Goal: Information Seeking & Learning: Learn about a topic

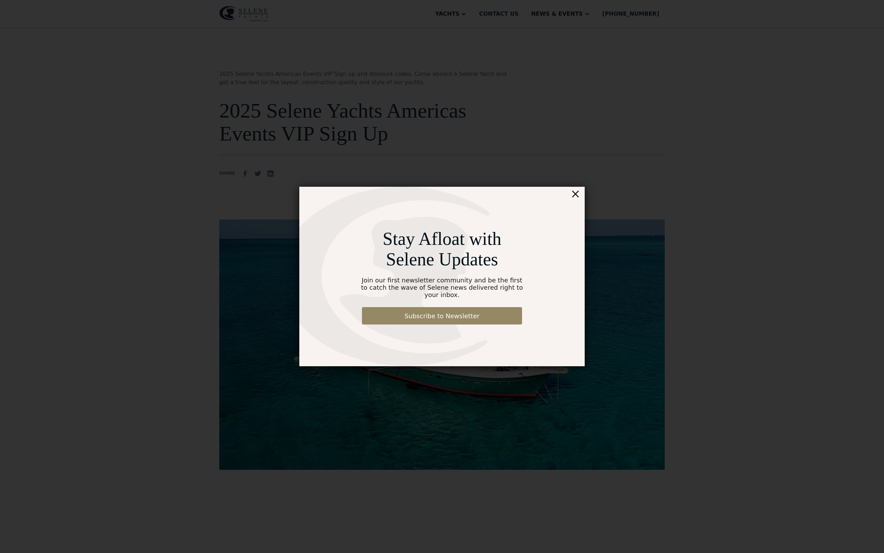
click at [577, 193] on div "×" at bounding box center [575, 194] width 10 height 14
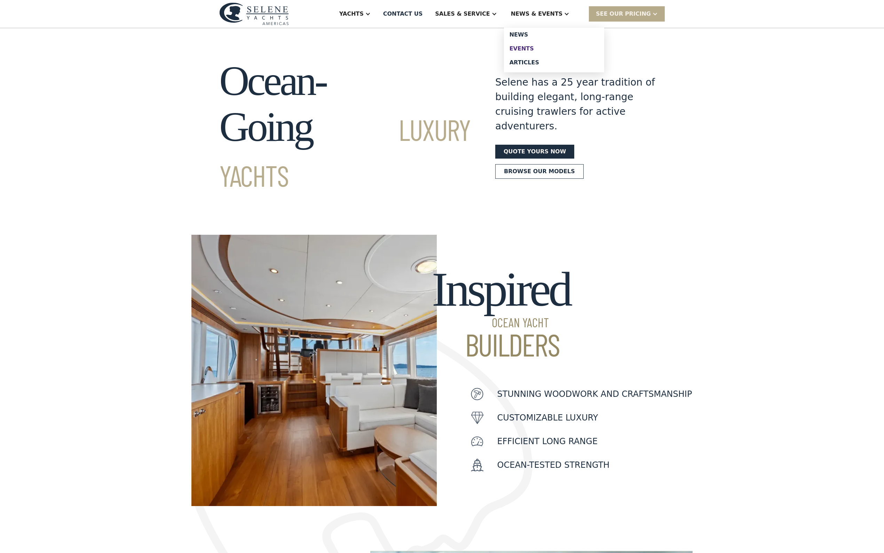
click at [553, 52] on div "Events" at bounding box center [553, 49] width 89 height 6
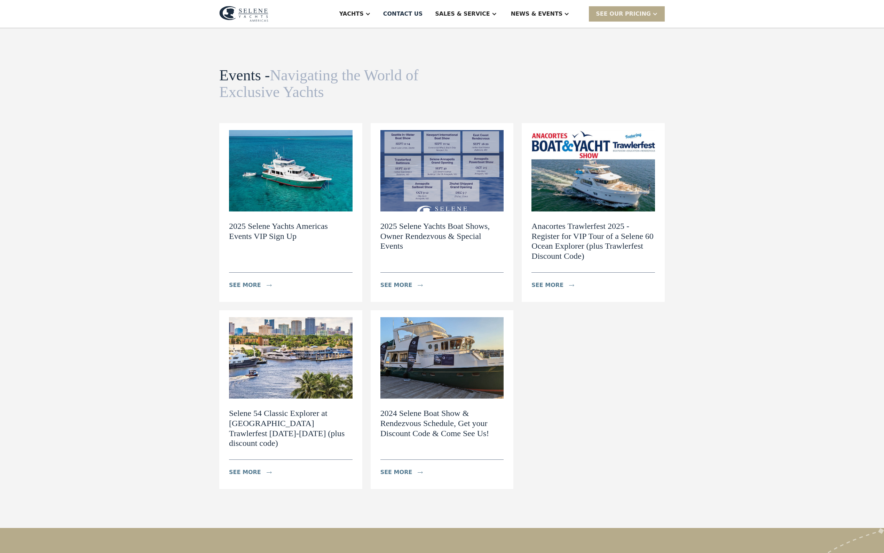
click at [466, 196] on img at bounding box center [442, 170] width 124 height 81
click at [303, 212] on img at bounding box center [291, 170] width 124 height 81
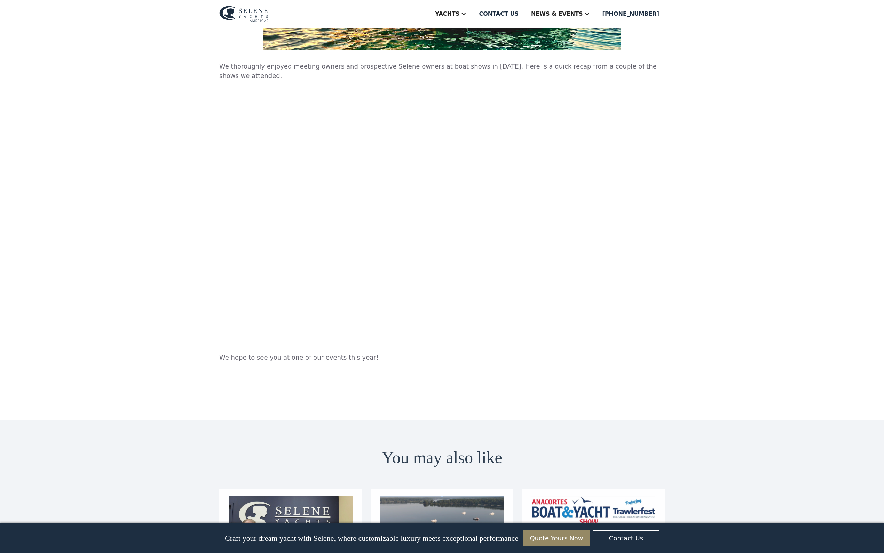
scroll to position [387, 0]
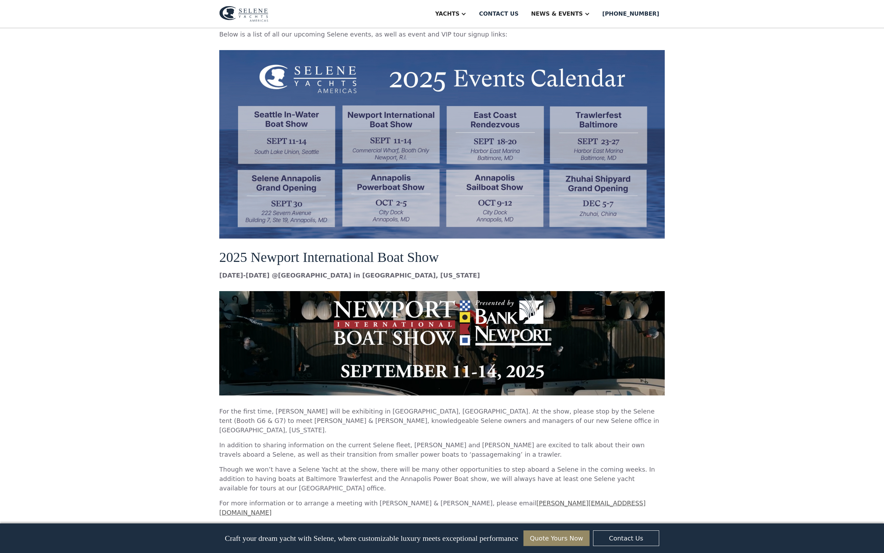
scroll to position [594, 0]
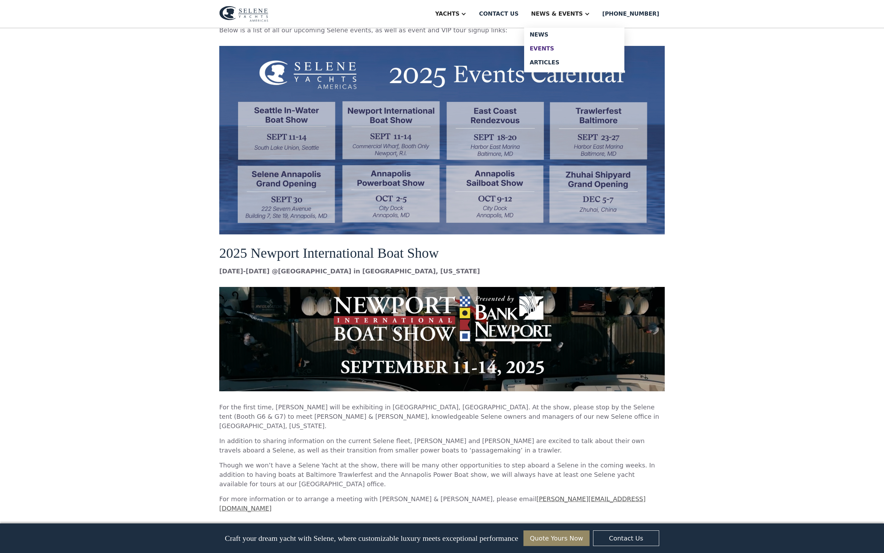
click at [567, 51] on div "Events" at bounding box center [574, 49] width 89 height 6
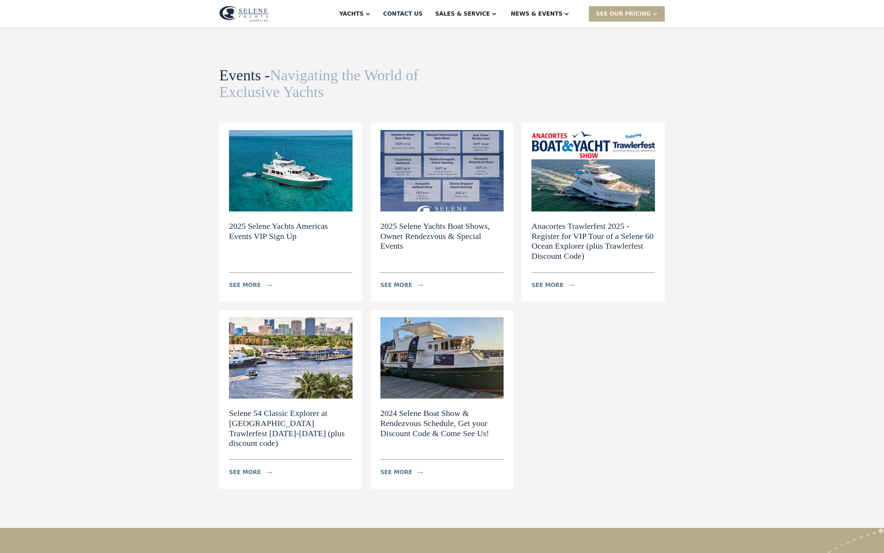
click at [471, 199] on img at bounding box center [442, 170] width 124 height 81
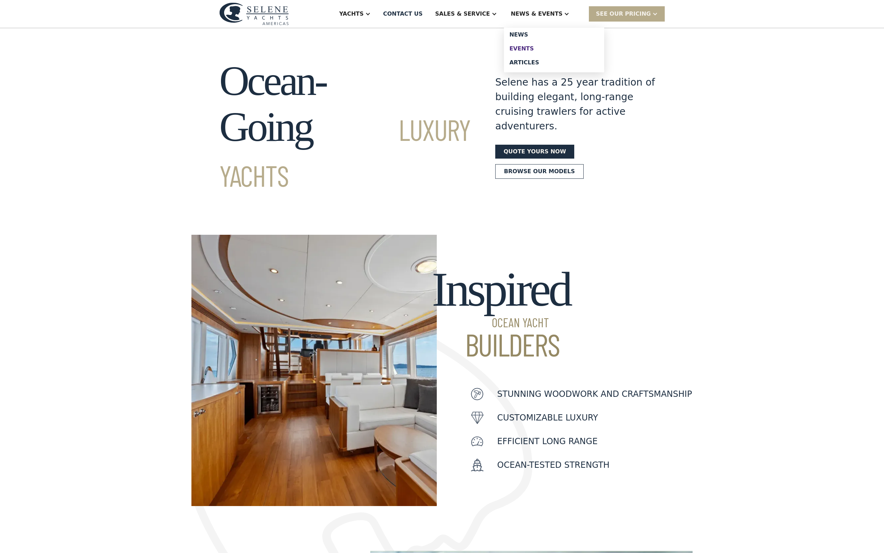
click at [553, 52] on div "Events" at bounding box center [553, 49] width 89 height 6
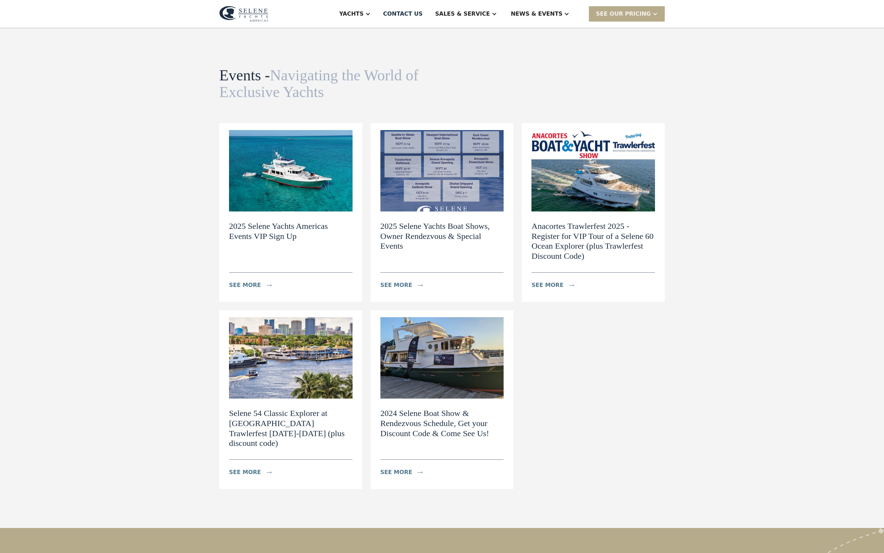
click at [308, 191] on img at bounding box center [291, 170] width 124 height 81
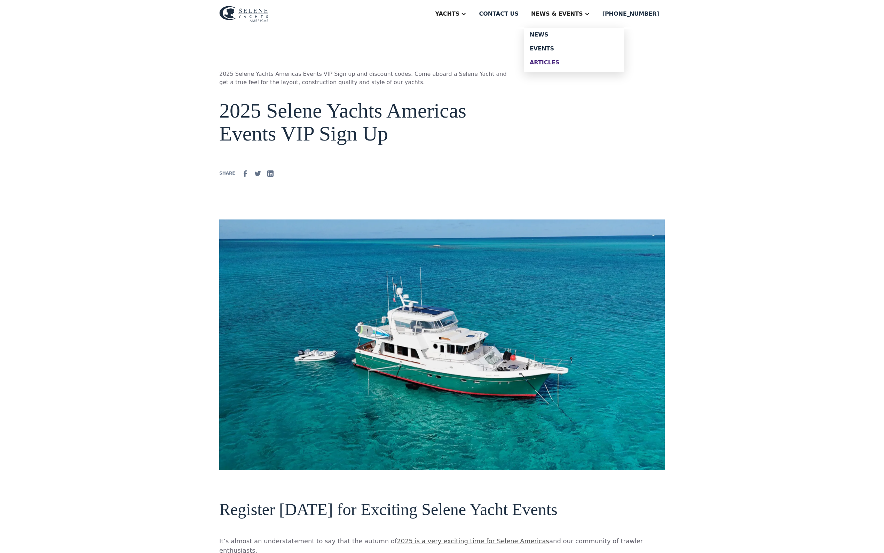
click at [574, 65] on div "Articles" at bounding box center [574, 63] width 89 height 6
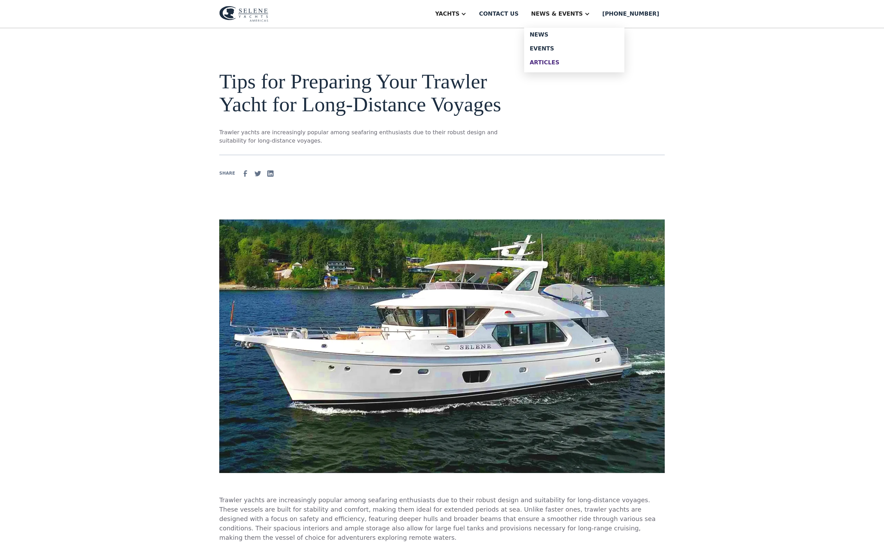
click at [573, 65] on div "Articles" at bounding box center [574, 63] width 89 height 6
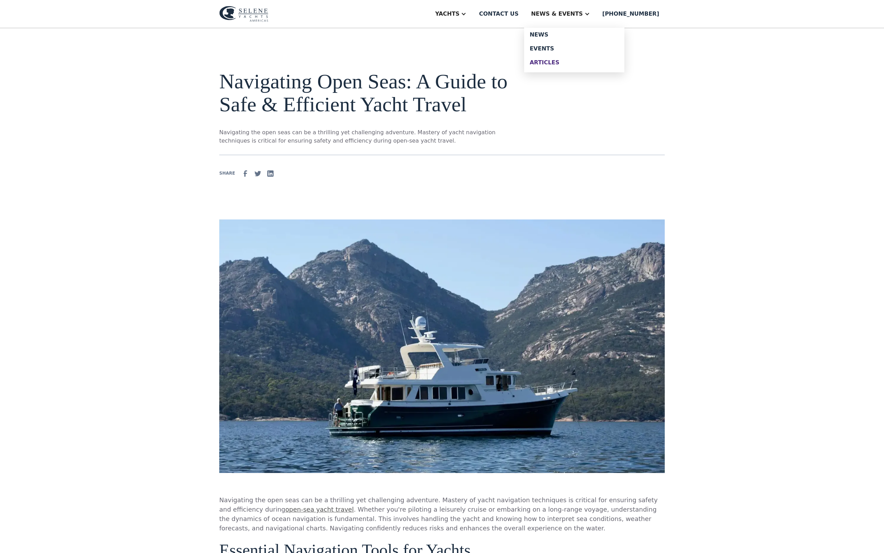
click at [576, 65] on div "Articles" at bounding box center [574, 63] width 89 height 6
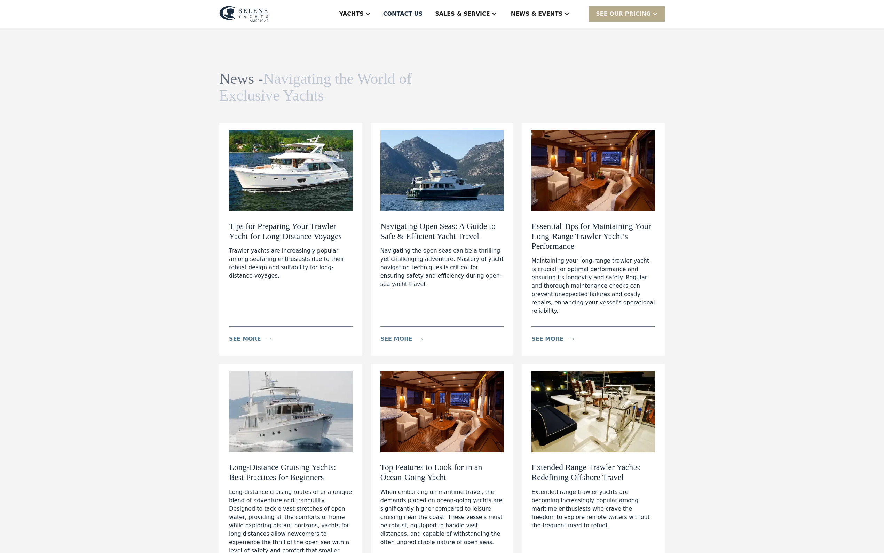
click at [567, 245] on h2 "Essential Tips for Maintaining Your Long-Range Trawler Yacht’s Performance" at bounding box center [593, 236] width 124 height 30
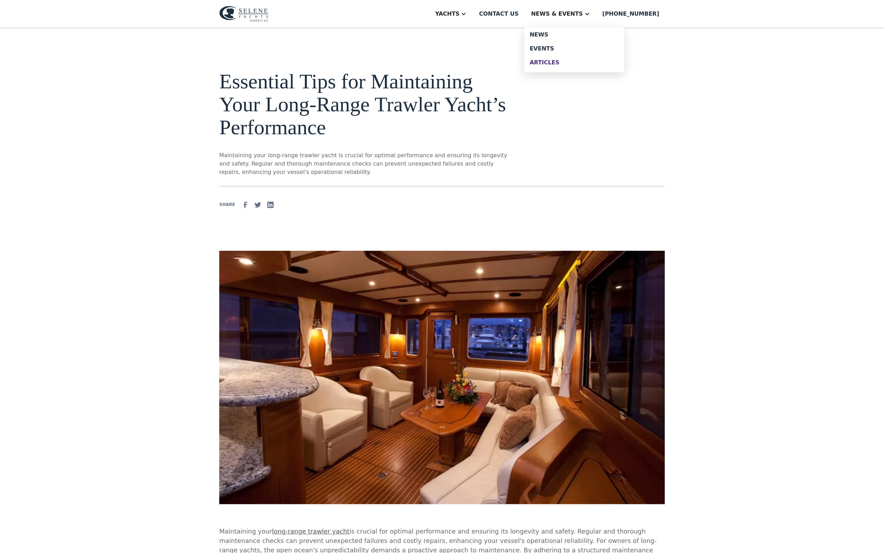
click at [571, 65] on div "Articles" at bounding box center [574, 63] width 89 height 6
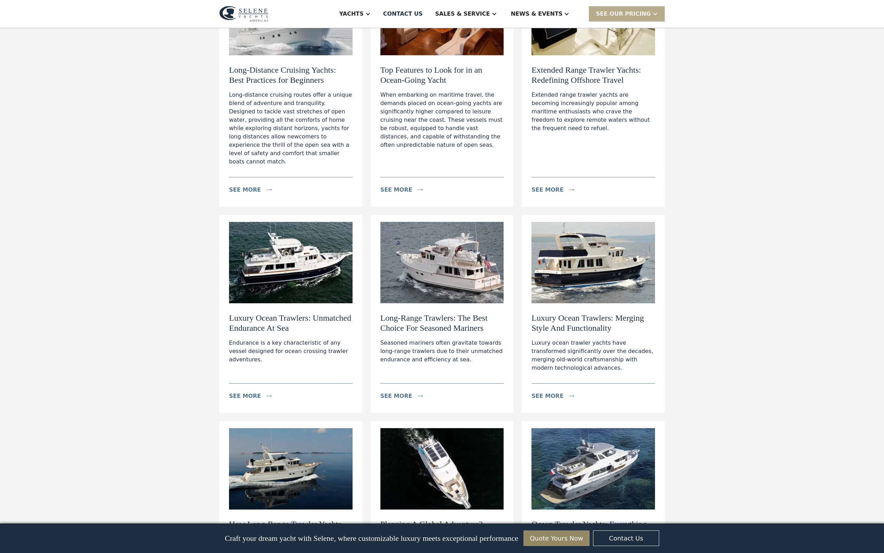
scroll to position [266, 0]
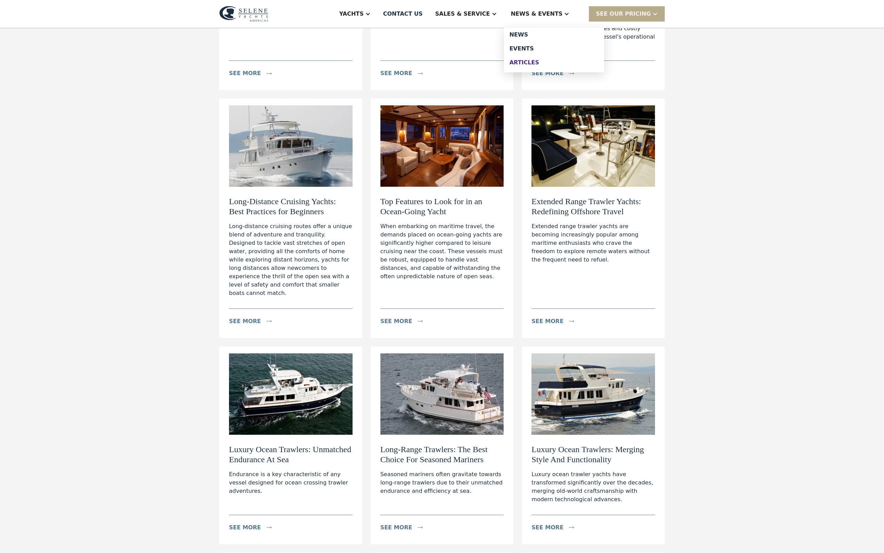
click at [548, 65] on div "Articles" at bounding box center [553, 63] width 89 height 6
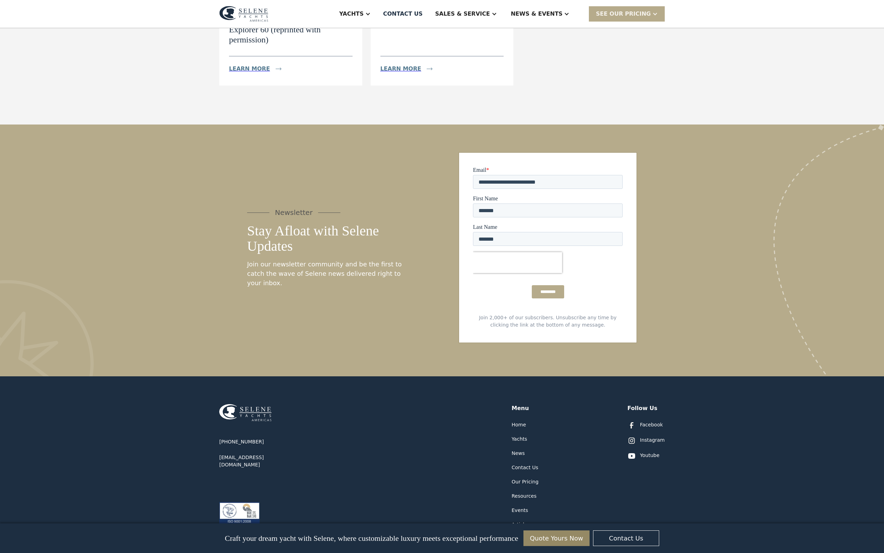
scroll to position [145, 0]
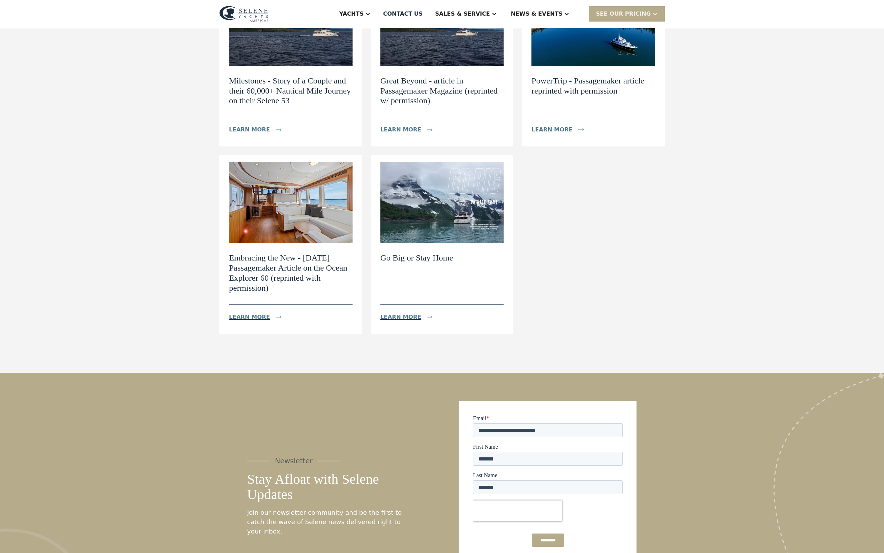
click at [466, 207] on img at bounding box center [442, 202] width 124 height 81
click at [429, 243] on img at bounding box center [442, 202] width 124 height 81
click at [292, 240] on img at bounding box center [291, 202] width 124 height 81
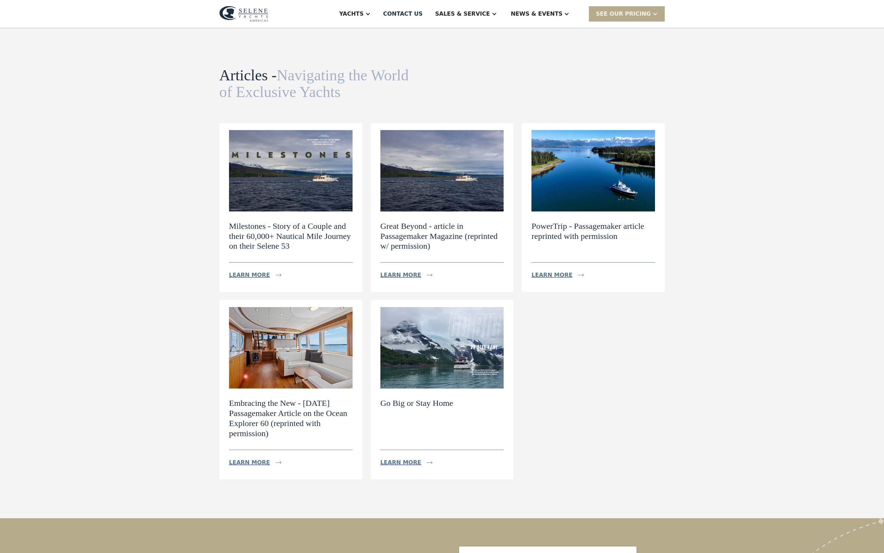
scroll to position [0, 0]
click at [290, 212] on img at bounding box center [291, 170] width 124 height 81
click at [550, 65] on div "Articles" at bounding box center [553, 63] width 89 height 6
click at [343, 199] on div "Milestones - Story of a Couple and their 60,000+ Nautical Mile Journey on their…" at bounding box center [290, 207] width 143 height 169
click at [229, 279] on div "Learn more" at bounding box center [249, 275] width 41 height 8
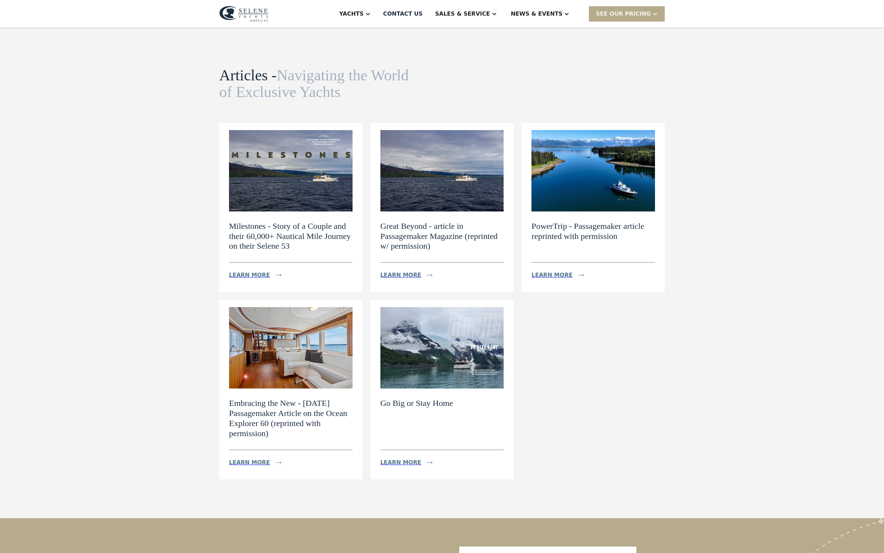
click at [581, 175] on img at bounding box center [593, 170] width 124 height 81
click at [553, 52] on div "Events" at bounding box center [553, 49] width 89 height 6
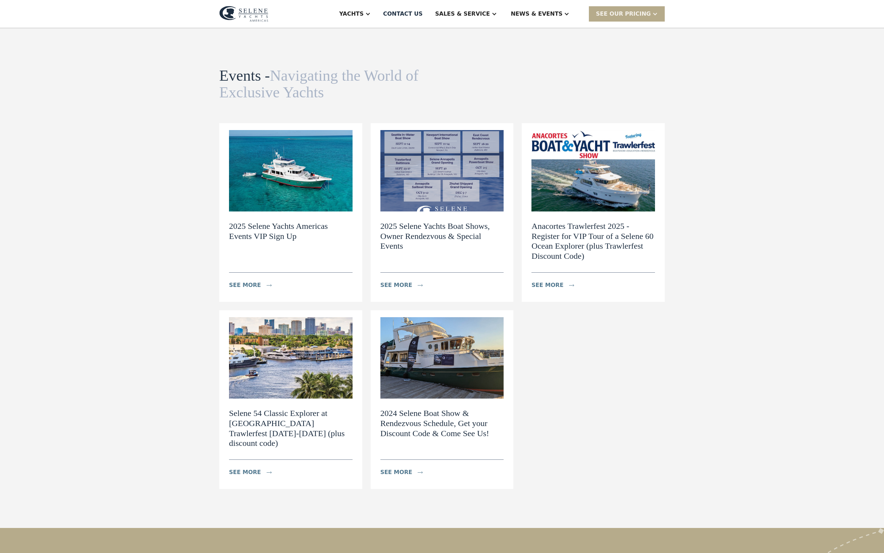
click at [278, 399] on img at bounding box center [291, 357] width 124 height 81
click at [309, 380] on img at bounding box center [291, 357] width 124 height 81
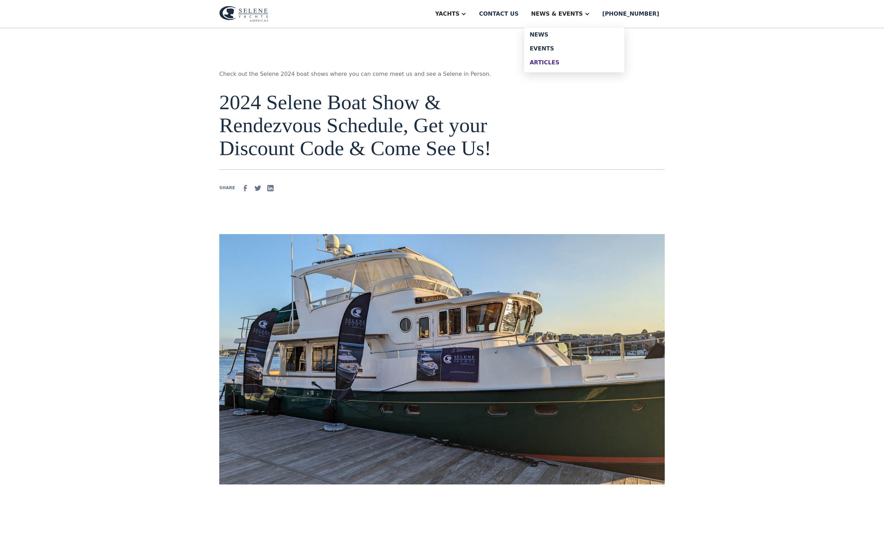
click at [579, 65] on div "Articles" at bounding box center [574, 63] width 89 height 6
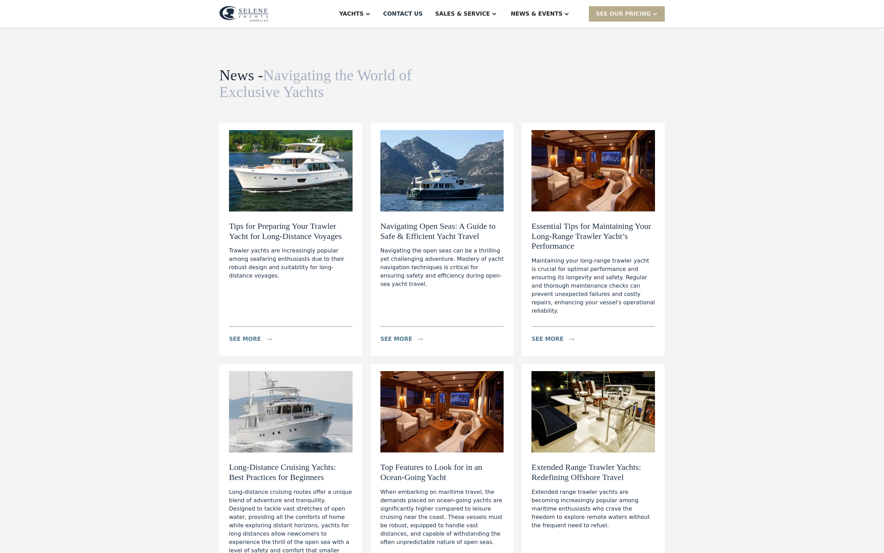
click at [471, 241] on h2 "Navigating Open Seas: A Guide to Safe & Efficient Yacht Travel" at bounding box center [442, 231] width 124 height 20
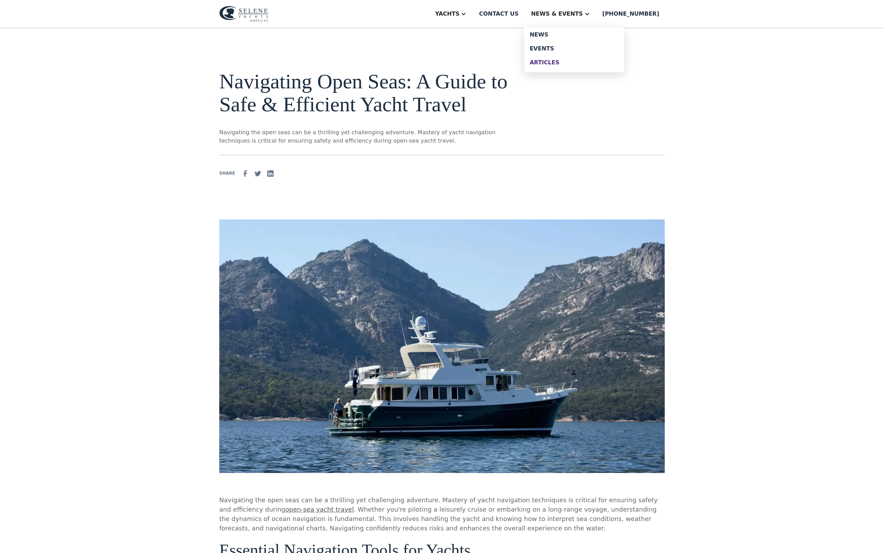
click at [571, 65] on div "Articles" at bounding box center [574, 63] width 89 height 6
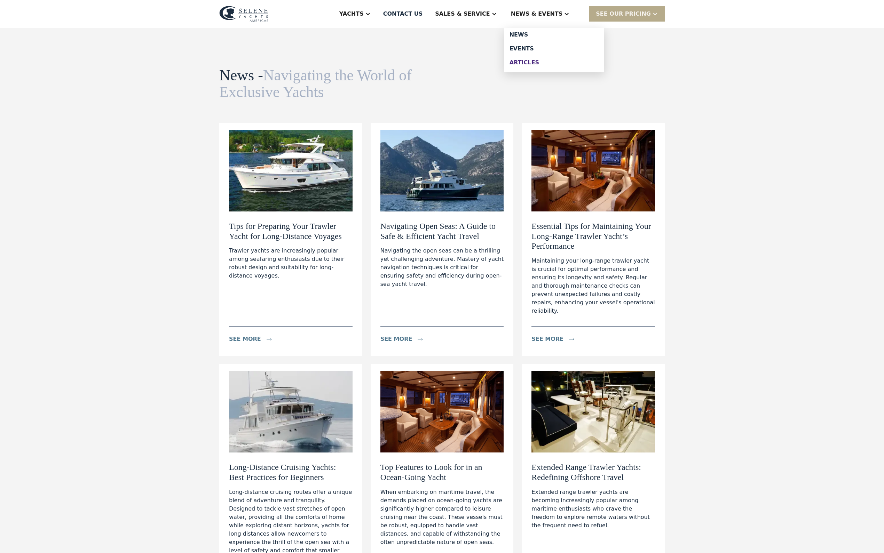
click at [549, 65] on div "Articles" at bounding box center [553, 63] width 89 height 6
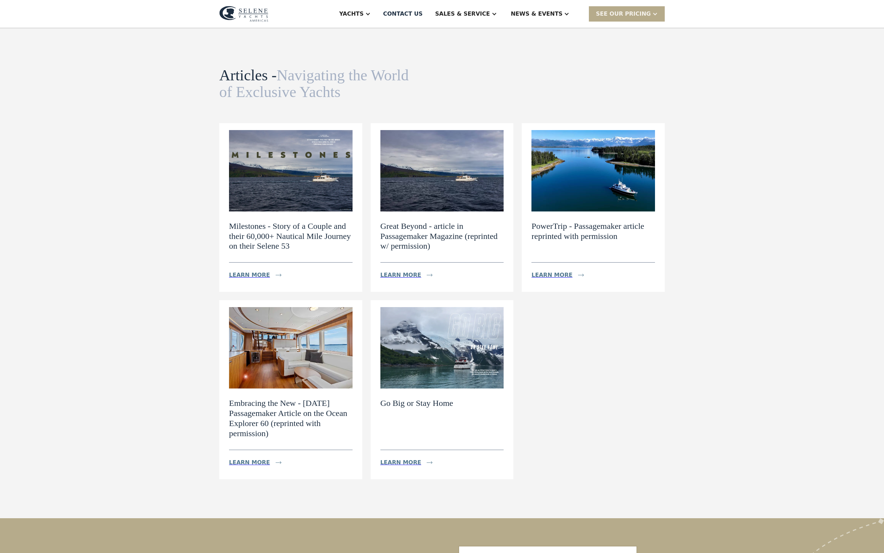
click at [269, 247] on h2 "Milestones - Story of a Couple and their 60,000+ Nautical Mile Journey on their…" at bounding box center [291, 236] width 124 height 30
click at [260, 278] on div "Milestones - Story of a Couple and their 60,000+ Nautical Mile Journey on their…" at bounding box center [291, 247] width 124 height 71
click at [258, 282] on div "see more Learn more" at bounding box center [291, 272] width 124 height 20
click at [477, 180] on img at bounding box center [442, 170] width 124 height 81
click at [470, 212] on img at bounding box center [442, 170] width 124 height 81
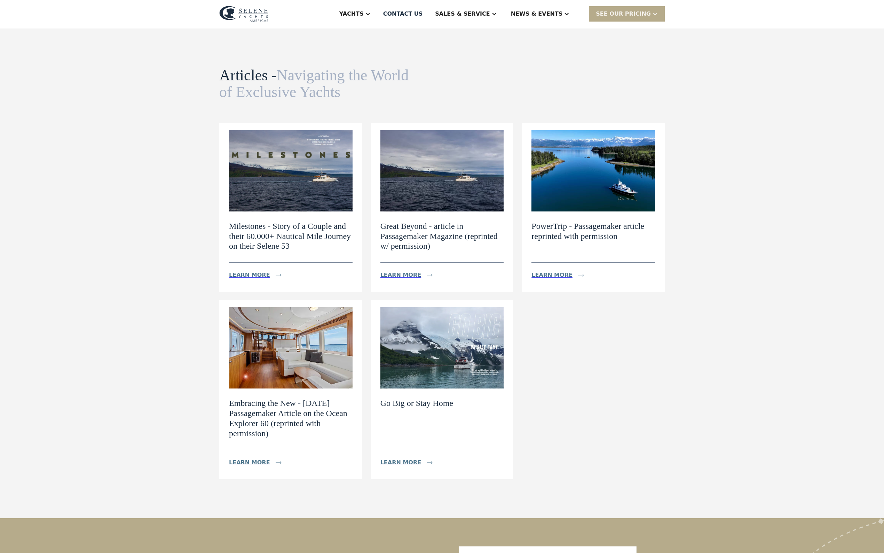
click at [655, 195] on img at bounding box center [593, 170] width 124 height 81
click at [629, 241] on div "PowerTrip - Passagemaker article reprinted with permission see more Learn more" at bounding box center [593, 247] width 124 height 71
click at [548, 35] on div "News" at bounding box center [553, 35] width 89 height 6
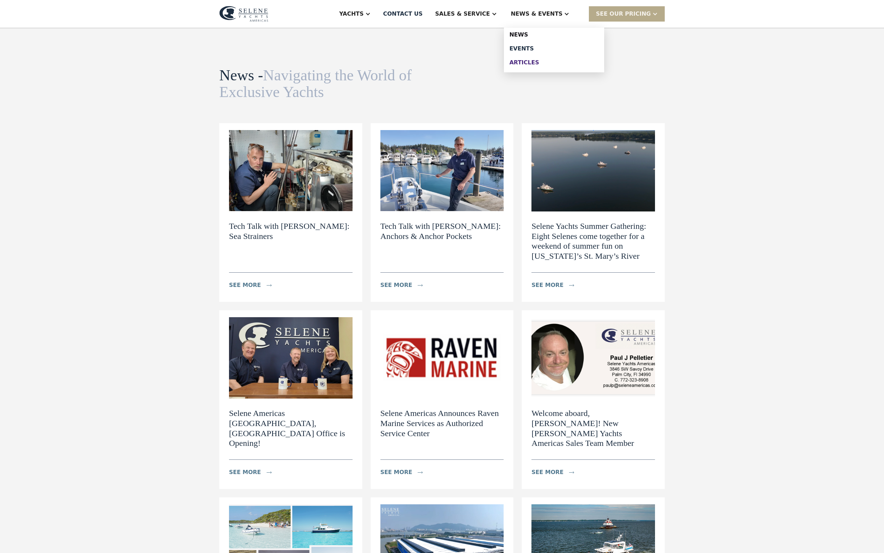
click at [545, 65] on div "Articles" at bounding box center [553, 63] width 89 height 6
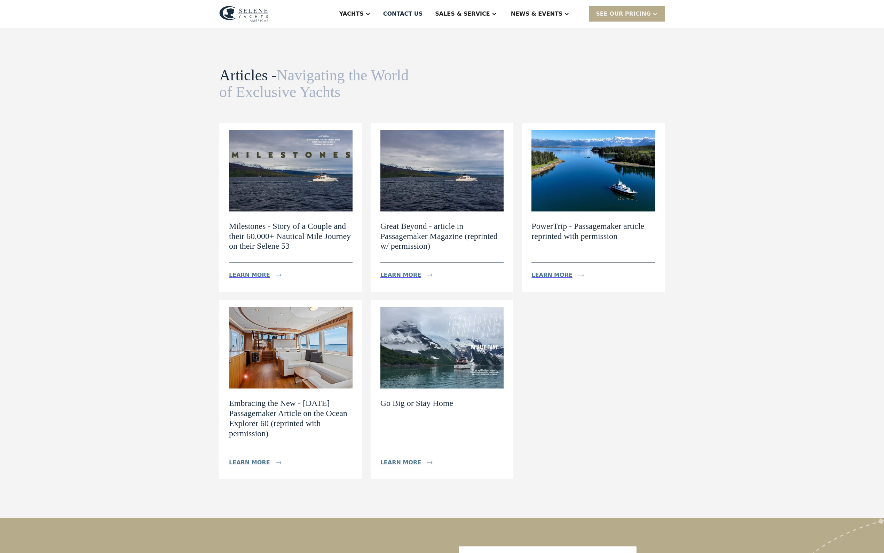
click at [404, 409] on h2 "Go Big or Stay Home" at bounding box center [416, 403] width 73 height 10
click at [386, 470] on div "Learn more" at bounding box center [410, 463] width 61 height 14
click at [393, 279] on div "Learn more" at bounding box center [400, 275] width 41 height 8
click at [553, 35] on div "News" at bounding box center [553, 35] width 89 height 6
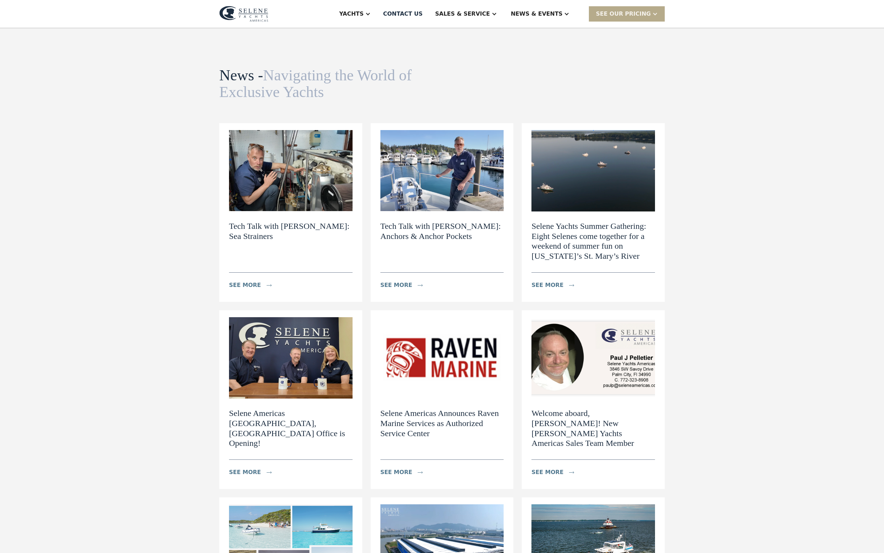
click at [288, 212] on img at bounding box center [291, 170] width 124 height 81
click at [284, 212] on img at bounding box center [291, 170] width 124 height 81
click at [560, 18] on div "News & EVENTS" at bounding box center [537, 14] width 52 height 8
click at [444, 239] on div "Tech Talk with [PERSON_NAME]: Anchors & Anchor Pockets see more" at bounding box center [442, 252] width 124 height 81
click at [603, 251] on h2 "Selene Yachts Summer Gathering: Eight Selenes come together for a weekend of su…" at bounding box center [593, 241] width 124 height 40
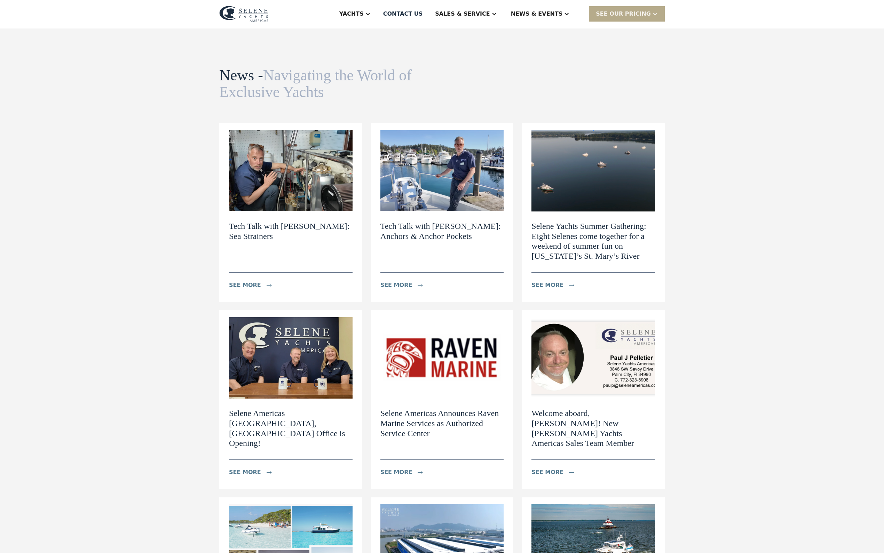
click at [563, 15] on div "News & EVENTS" at bounding box center [537, 14] width 52 height 8
click at [641, 221] on h2 "Selene Yachts Summer Gathering: Eight Selenes come together for a weekend of su…" at bounding box center [593, 241] width 124 height 40
click at [554, 281] on div "see more" at bounding box center [547, 285] width 32 height 8
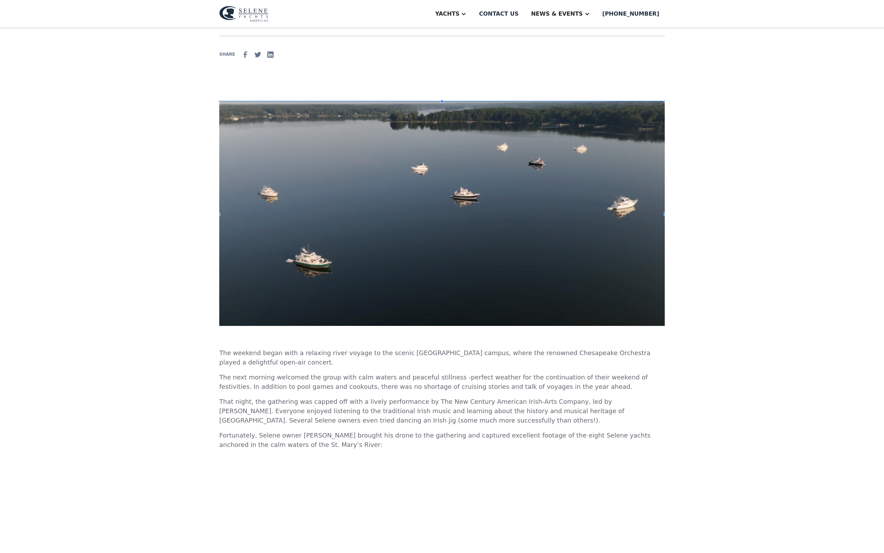
scroll to position [168, 0]
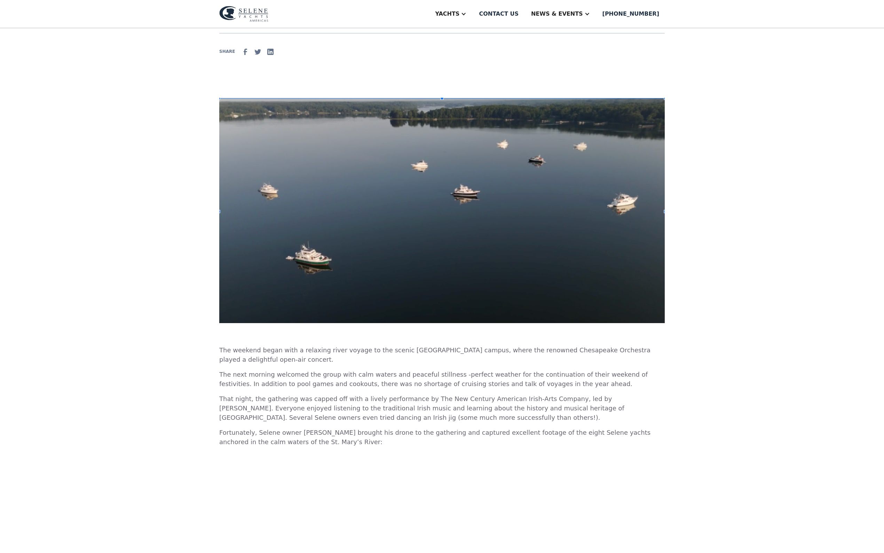
click at [576, 310] on img at bounding box center [441, 210] width 445 height 225
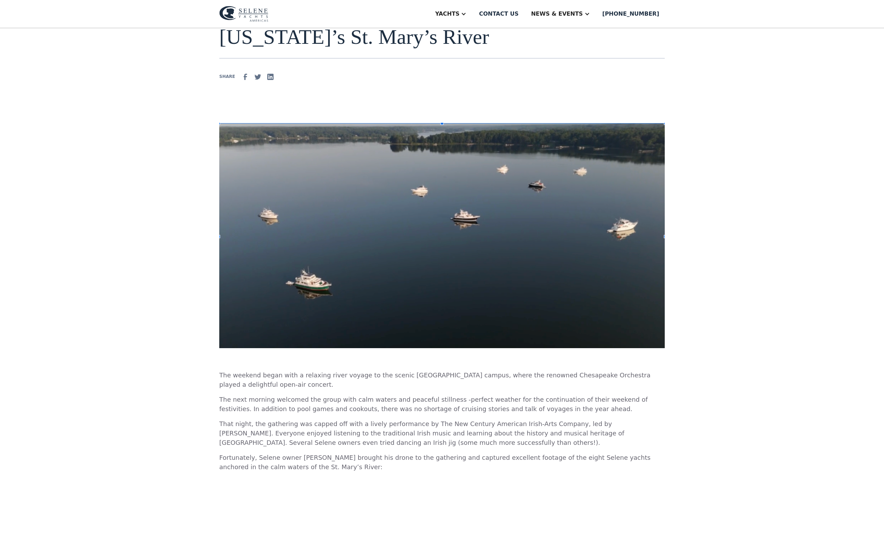
scroll to position [143, 0]
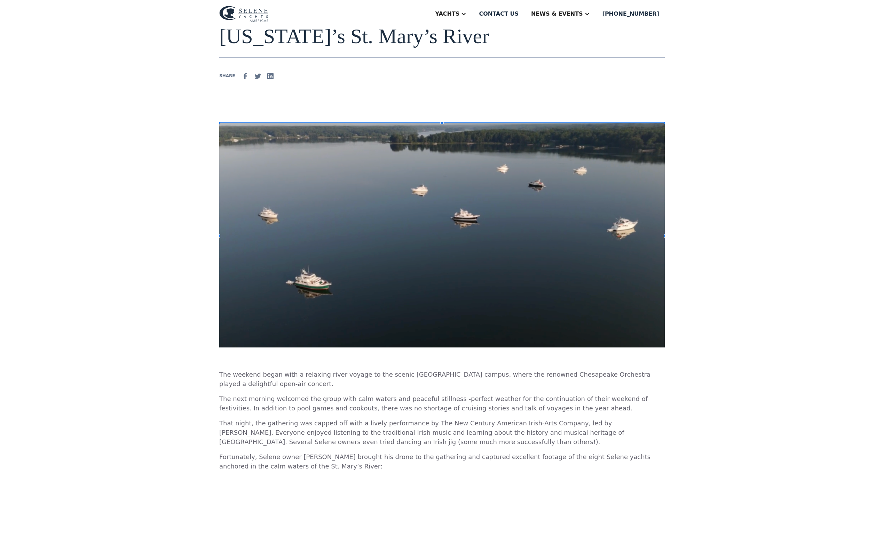
click at [649, 246] on img at bounding box center [441, 234] width 445 height 225
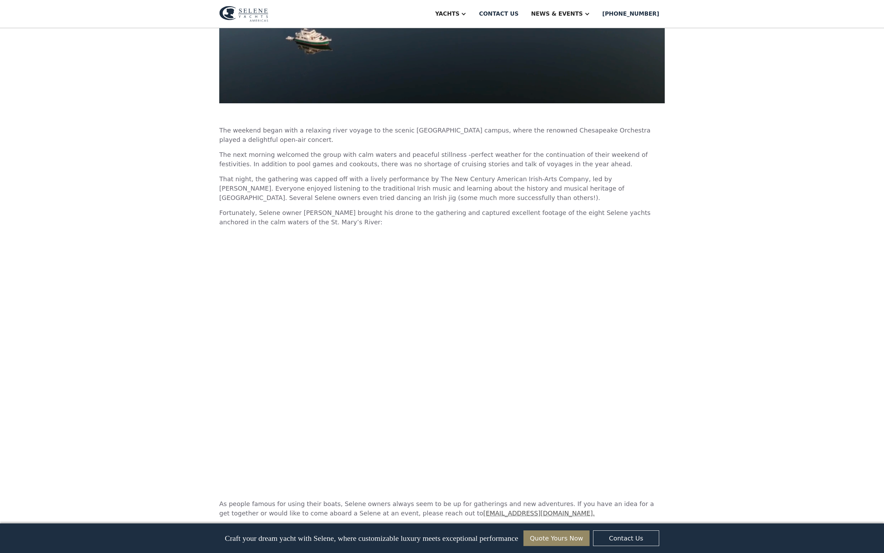
scroll to position [269, 0]
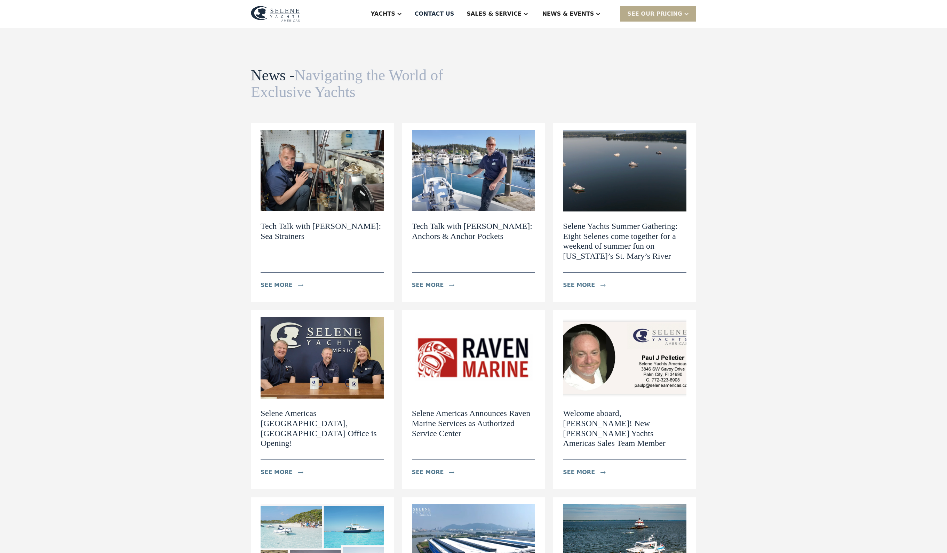
click at [379, 168] on link "Tech Talk with Dylan: Sea Strainers see more" at bounding box center [322, 212] width 143 height 179
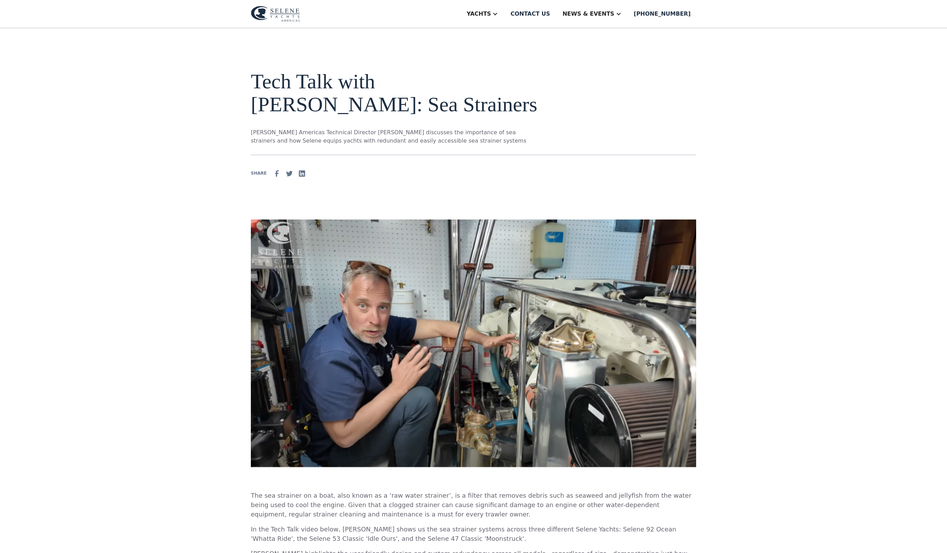
click at [747, 63] on div "Tech Talk with [PERSON_NAME]: Sea Strainers Selene Yachts Americas Technical Di…" at bounding box center [473, 520] width 947 height 984
click at [624, 52] on div "Events" at bounding box center [605, 49] width 89 height 6
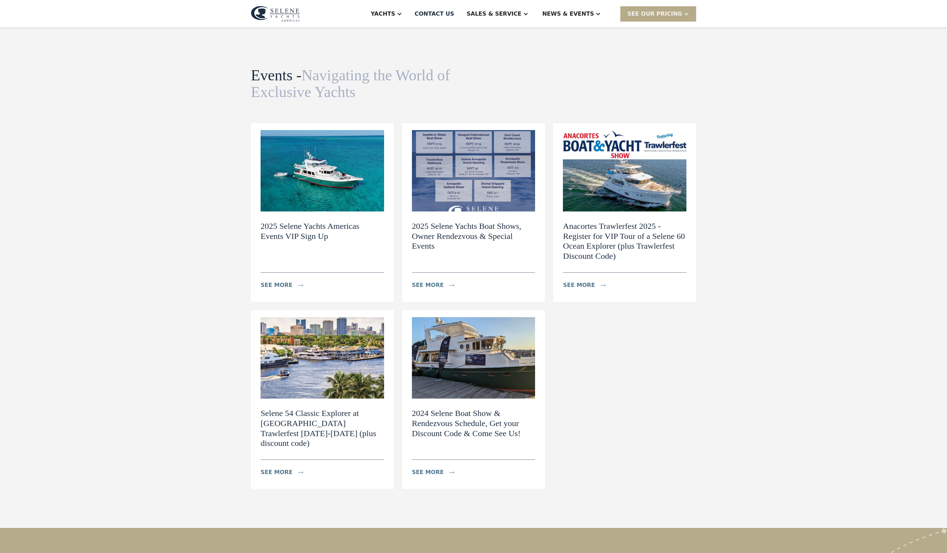
click at [339, 197] on img at bounding box center [323, 170] width 124 height 81
